Goal: Information Seeking & Learning: Learn about a topic

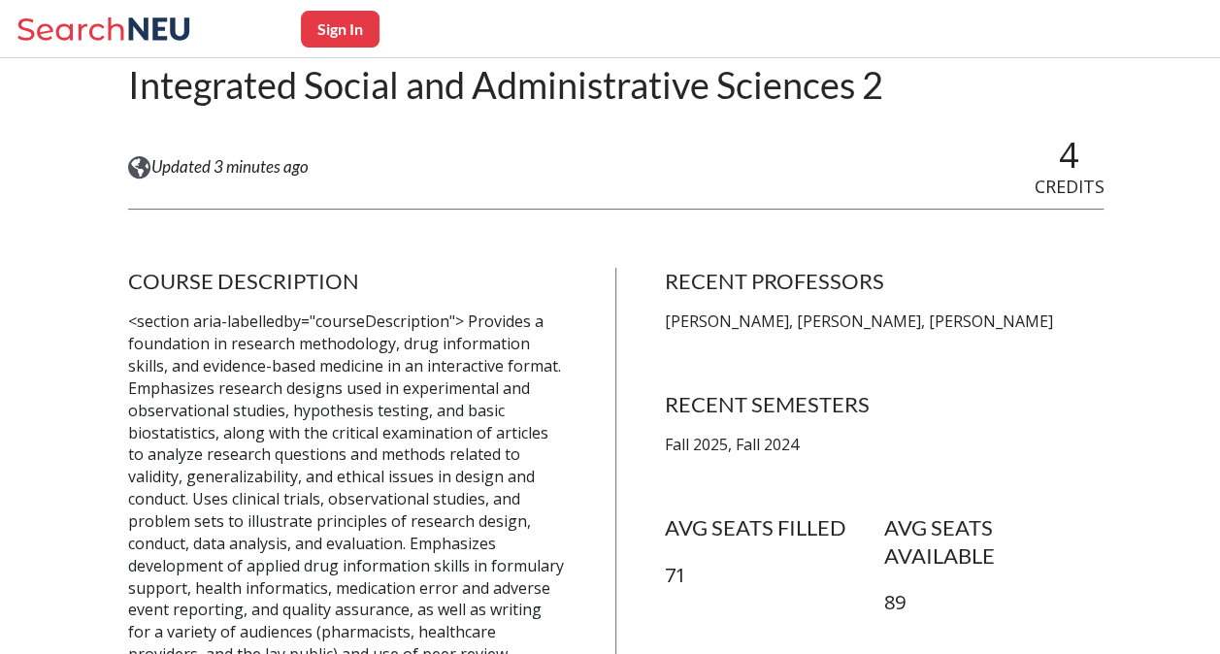
scroll to position [213, 0]
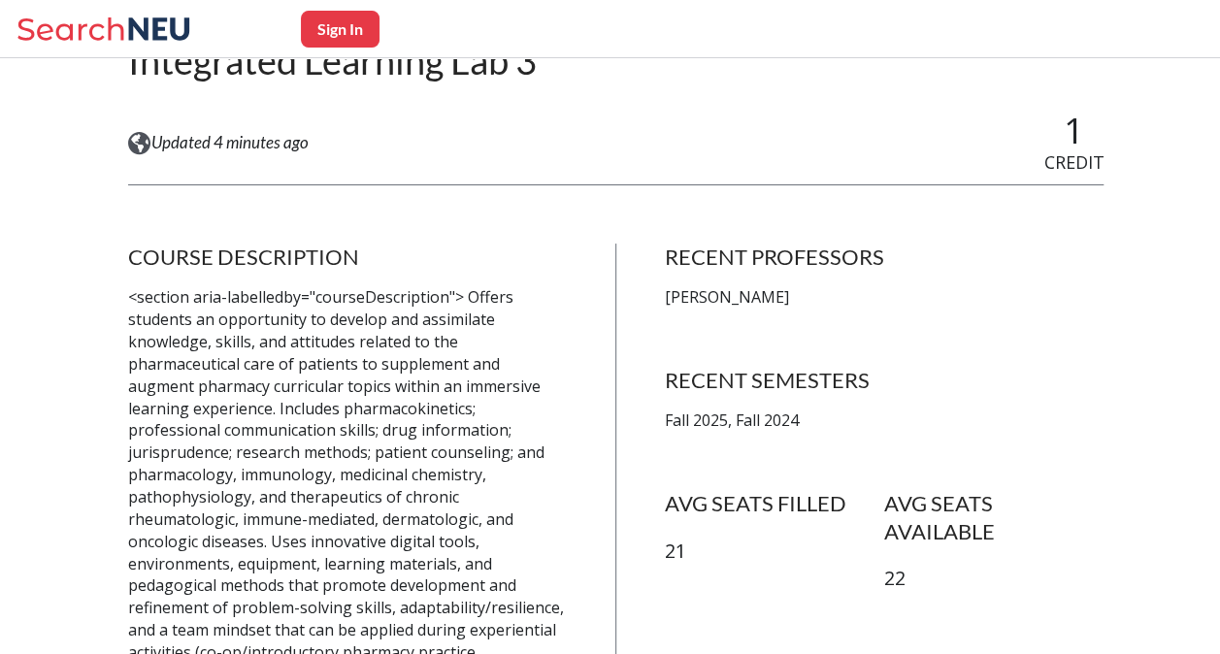
scroll to position [237, 0]
